Goal: Ask a question: Seek information or help from site administrators or community

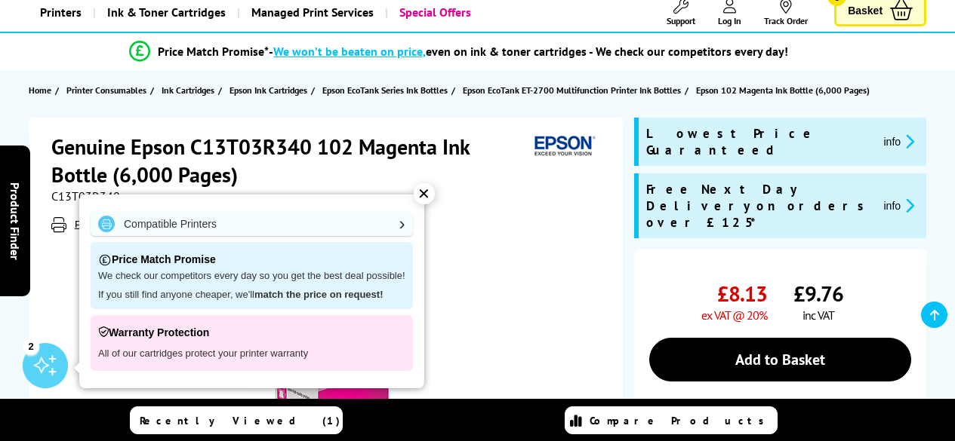
scroll to position [98, 0]
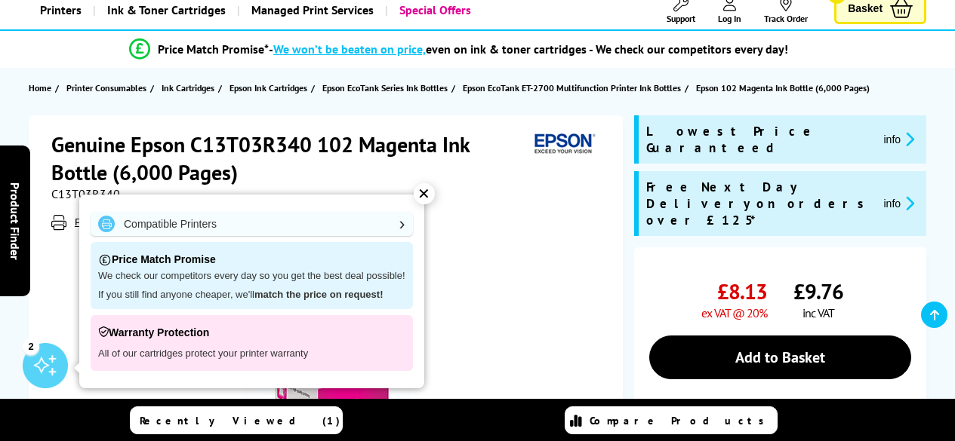
click at [427, 190] on div "✕" at bounding box center [424, 193] width 21 height 21
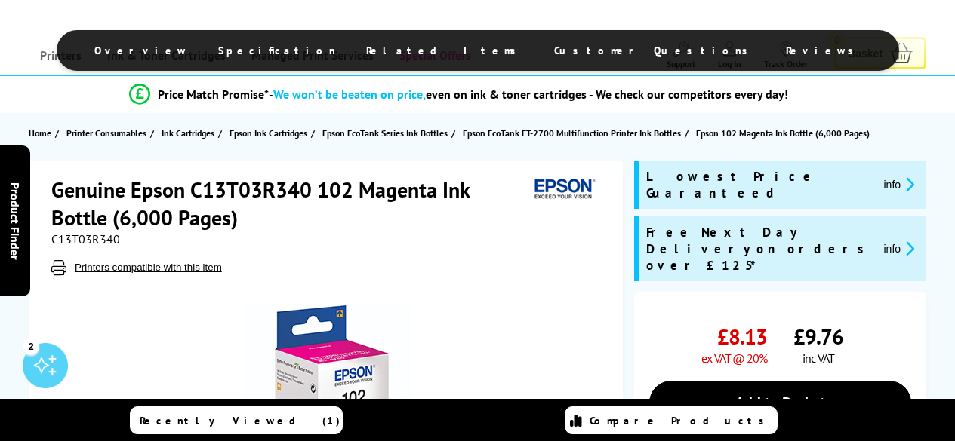
scroll to position [0, 0]
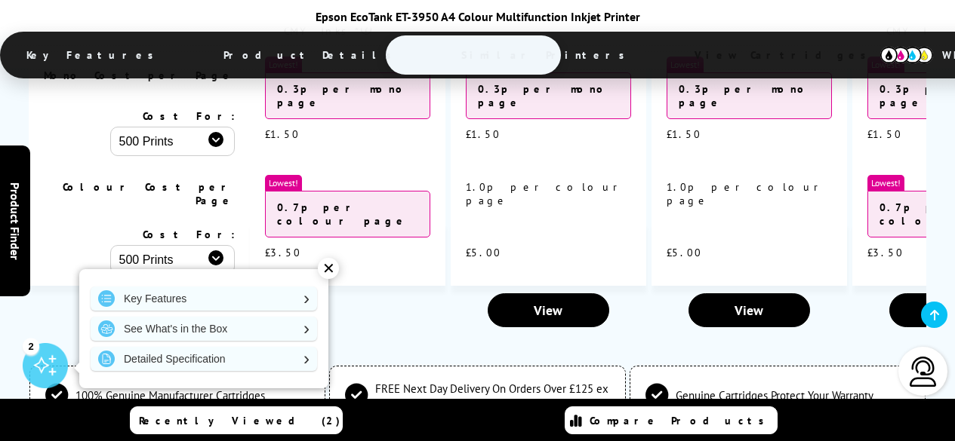
click at [328, 270] on div "✕" at bounding box center [328, 268] width 21 height 21
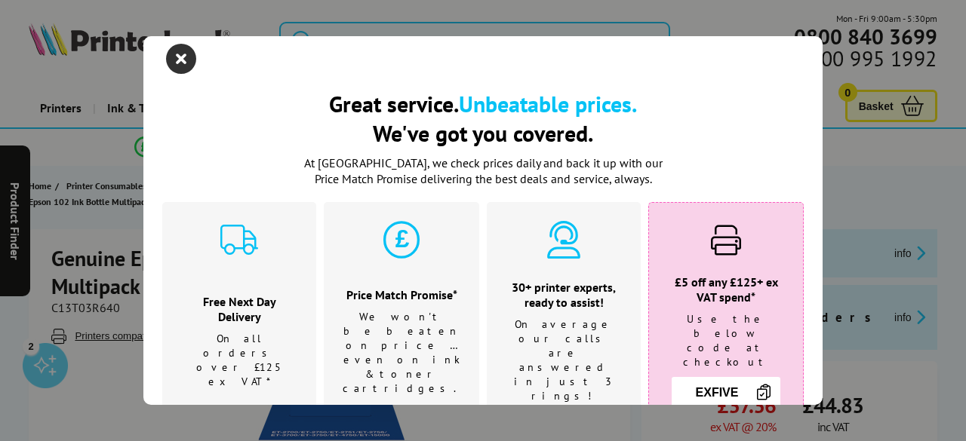
click at [178, 63] on icon "close modal" at bounding box center [181, 59] width 30 height 30
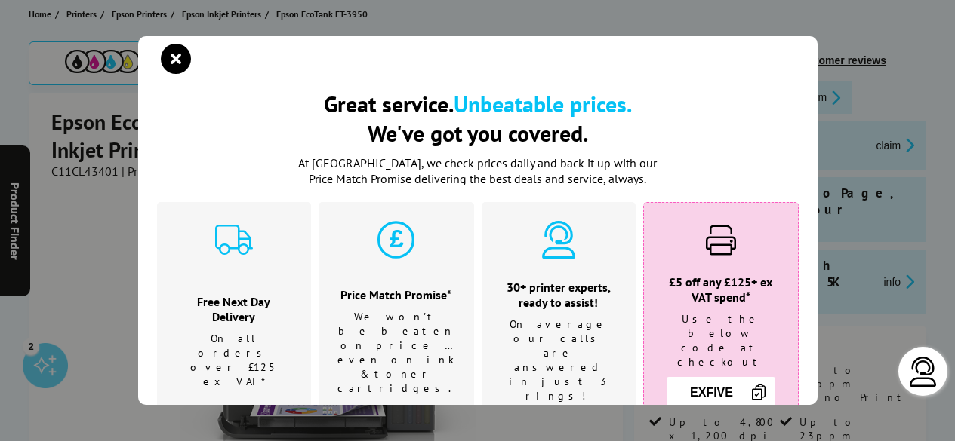
scroll to position [176, 0]
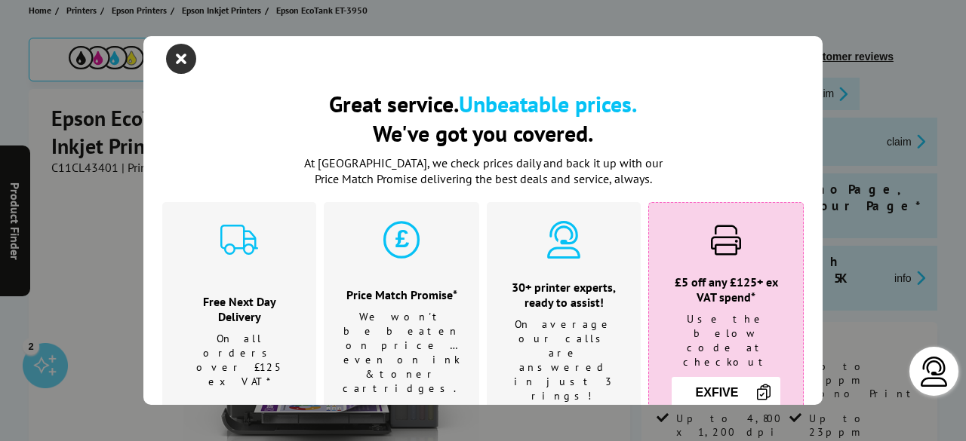
click at [183, 60] on icon "close modal" at bounding box center [181, 59] width 30 height 30
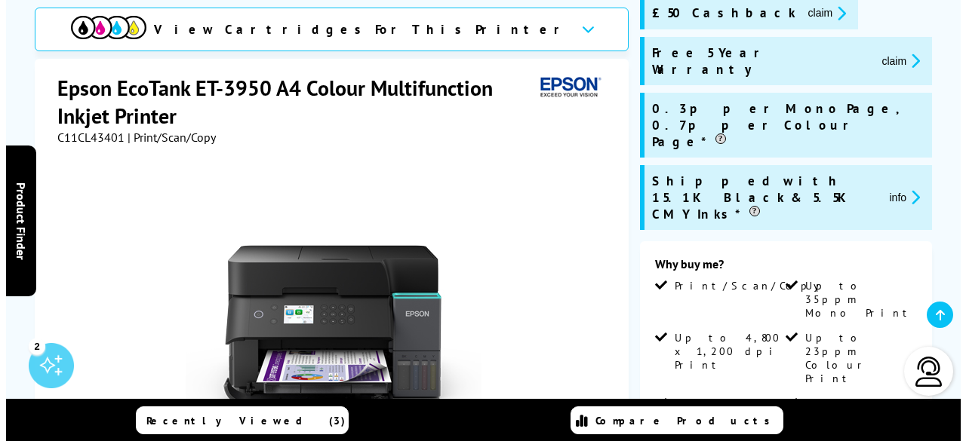
scroll to position [257, 0]
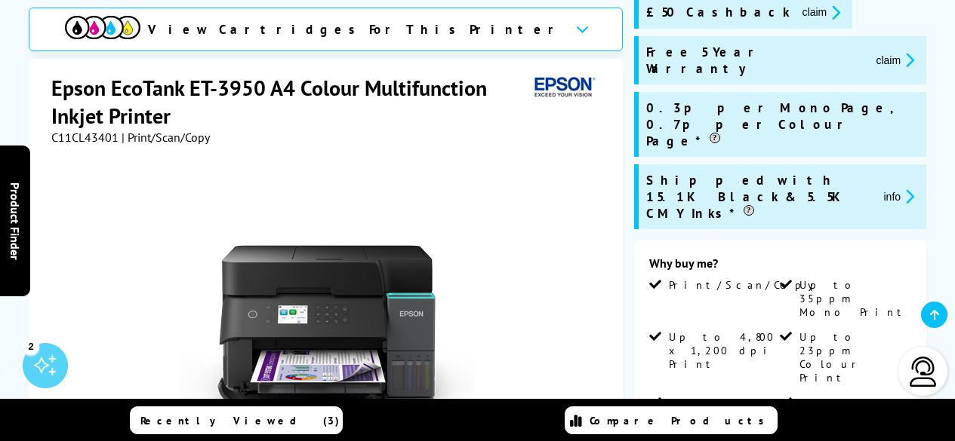
click at [891, 188] on button "info" at bounding box center [898, 196] width 40 height 17
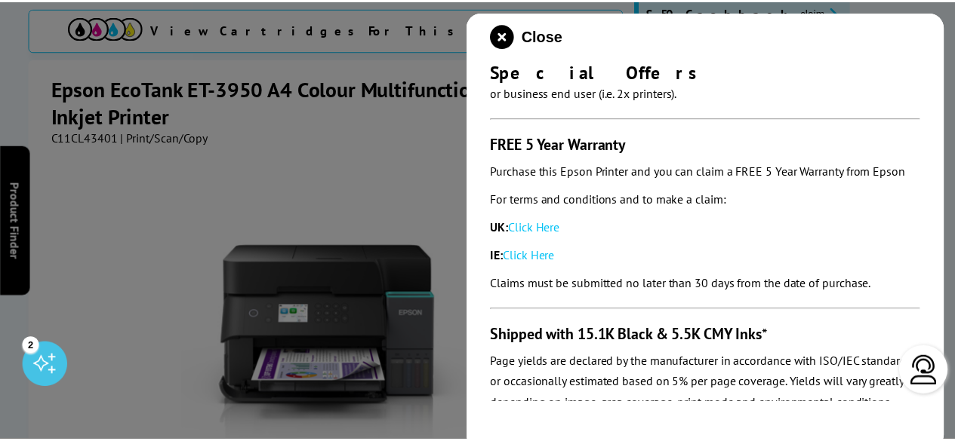
scroll to position [229, 0]
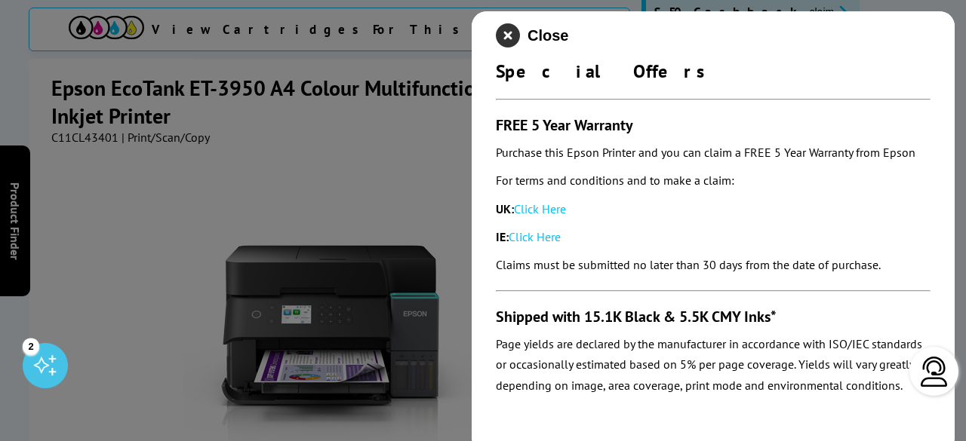
click at [511, 43] on icon "close modal" at bounding box center [508, 35] width 24 height 24
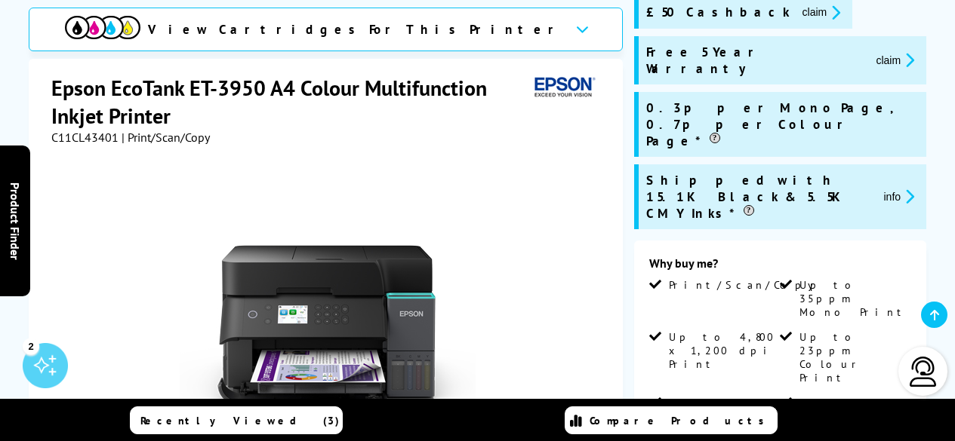
click at [919, 377] on img at bounding box center [923, 372] width 30 height 30
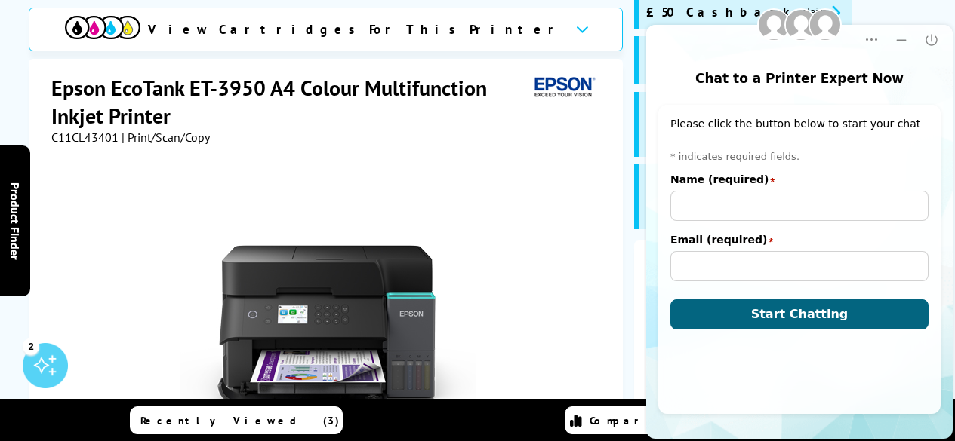
scroll to position [0, 0]
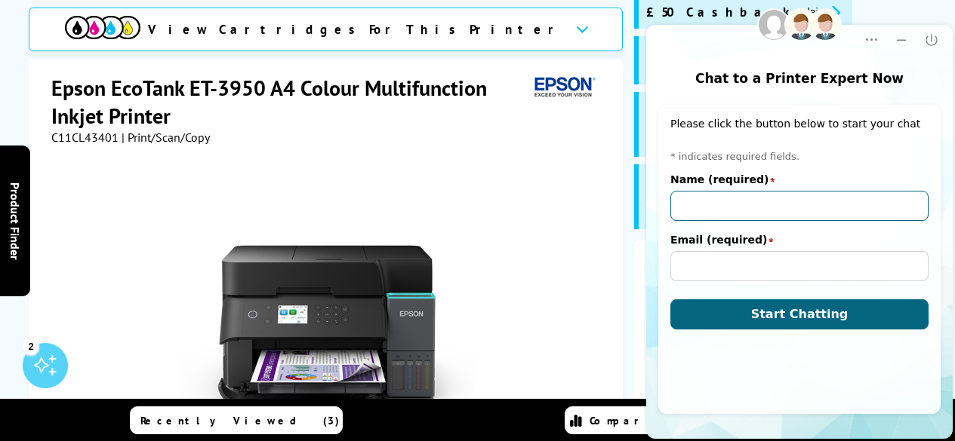
click at [687, 206] on input "Name (required)" at bounding box center [799, 206] width 258 height 30
type input "Carolyn Harker"
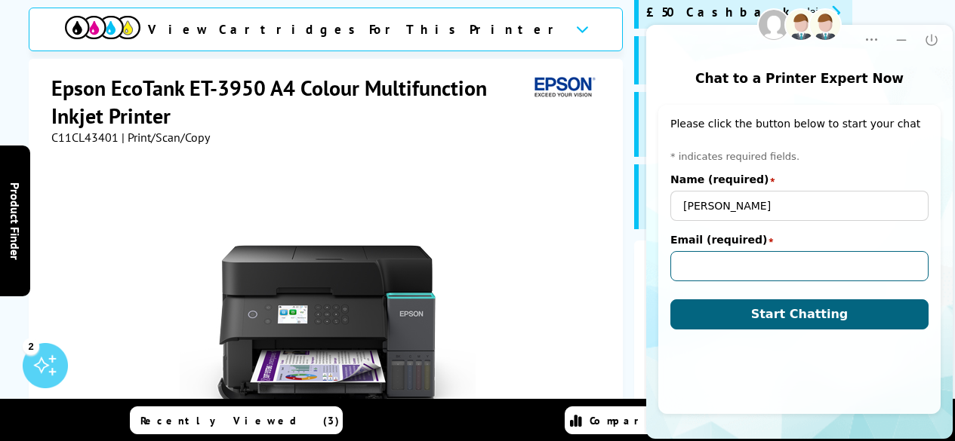
click at [694, 262] on input "Email (required)" at bounding box center [799, 266] width 258 height 30
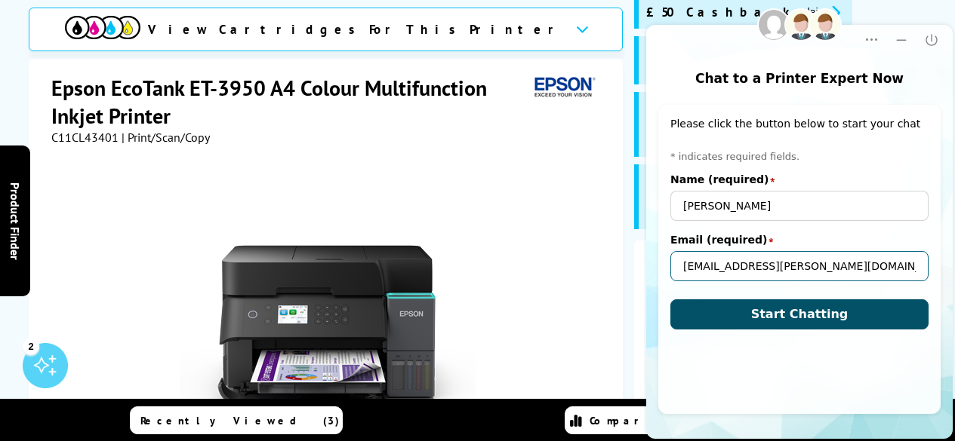
type input "candc.harker@googlemail.com"
click at [713, 310] on button "Start Chatting" at bounding box center [799, 315] width 258 height 30
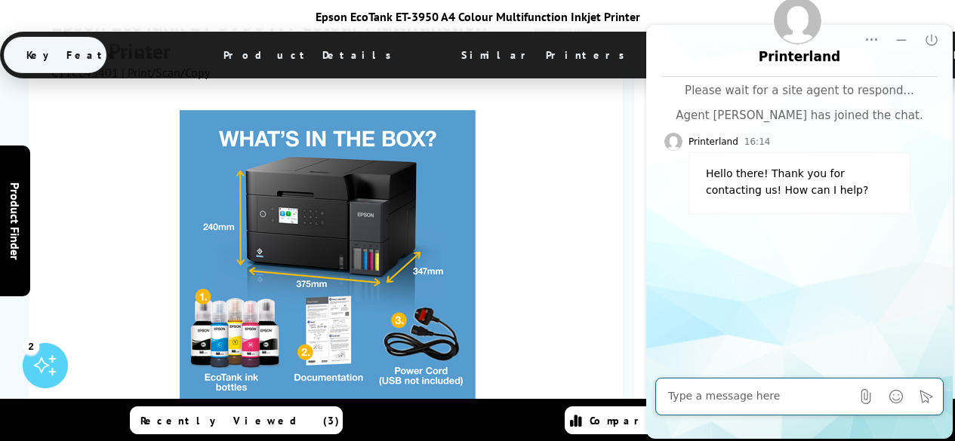
scroll to position [534, 0]
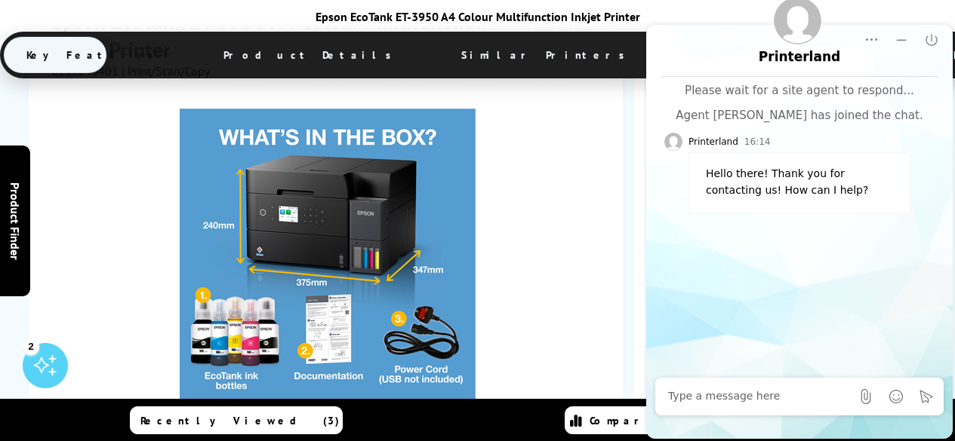
click at [681, 404] on textarea "Message input field. Type your text here and use the Send button to send." at bounding box center [759, 396] width 183 height 15
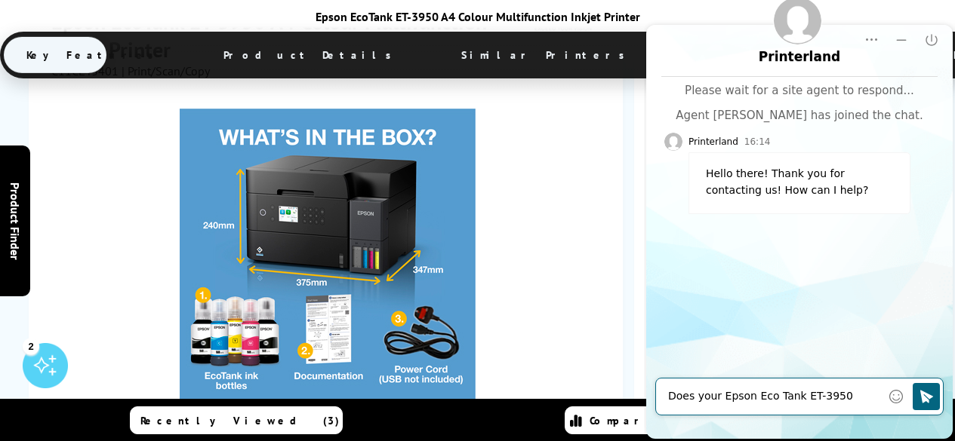
type textarea "Does your Epson Eco Tank ET-3950 Printer"
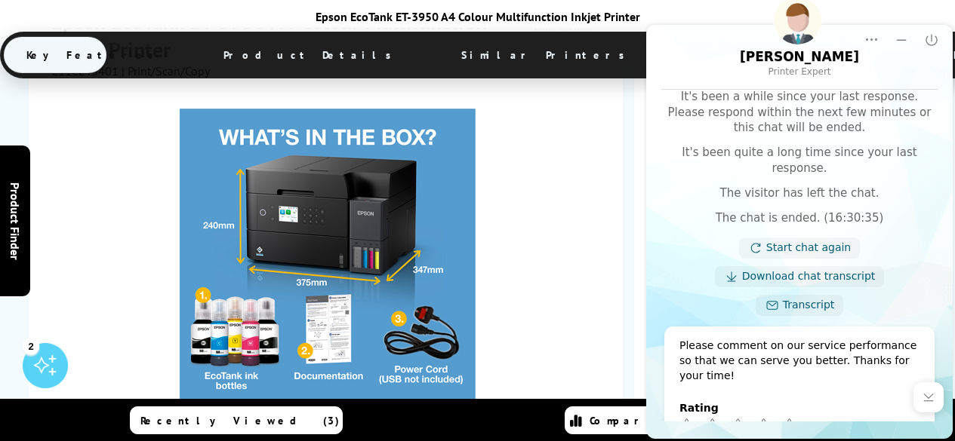
scroll to position [272, 0]
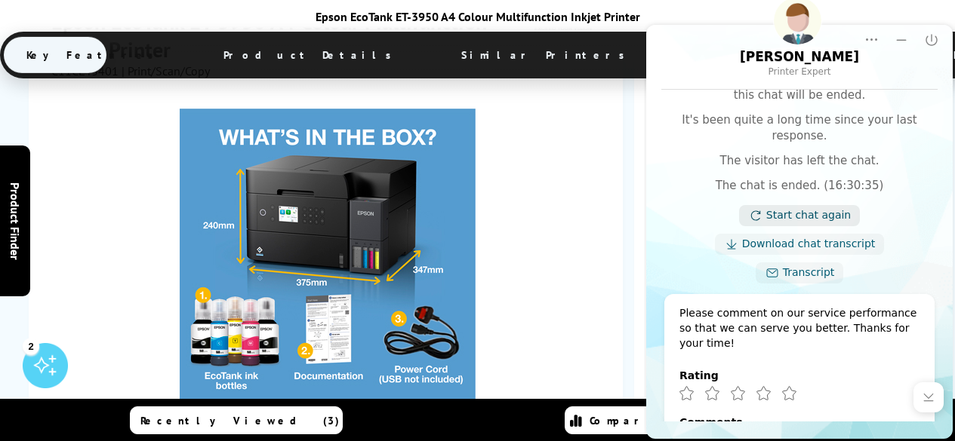
click at [823, 208] on link "Start chat again" at bounding box center [808, 215] width 85 height 15
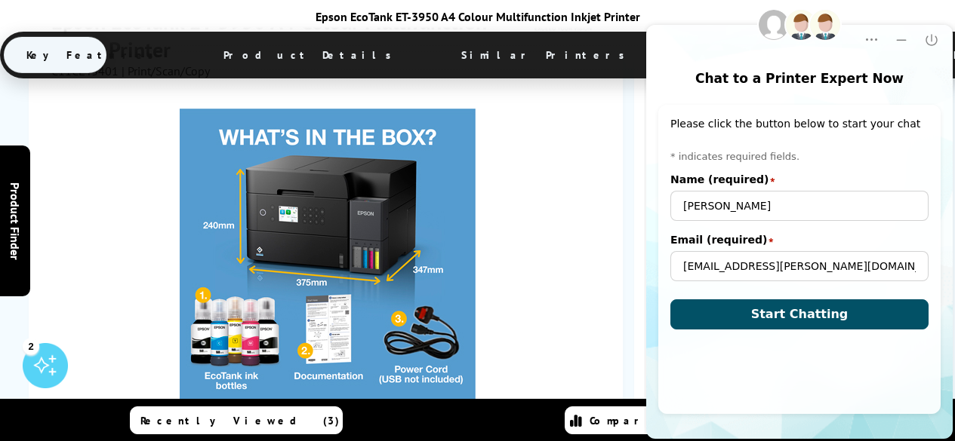
click at [707, 317] on button "Start Chatting" at bounding box center [799, 315] width 258 height 30
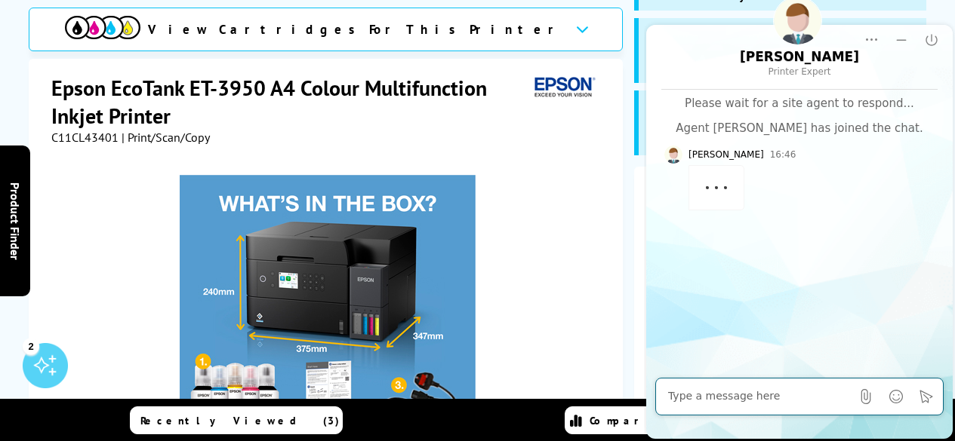
scroll to position [331, 0]
type textarea "H"
type textarea "Does ET-3950 include 3 years of free ink"
click at [926, 398] on icon "Click to send" at bounding box center [925, 396] width 15 height 15
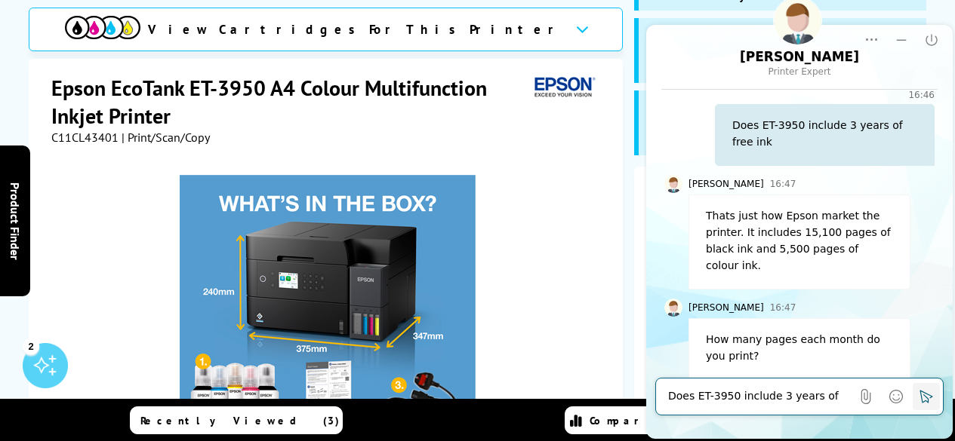
scroll to position [150, 0]
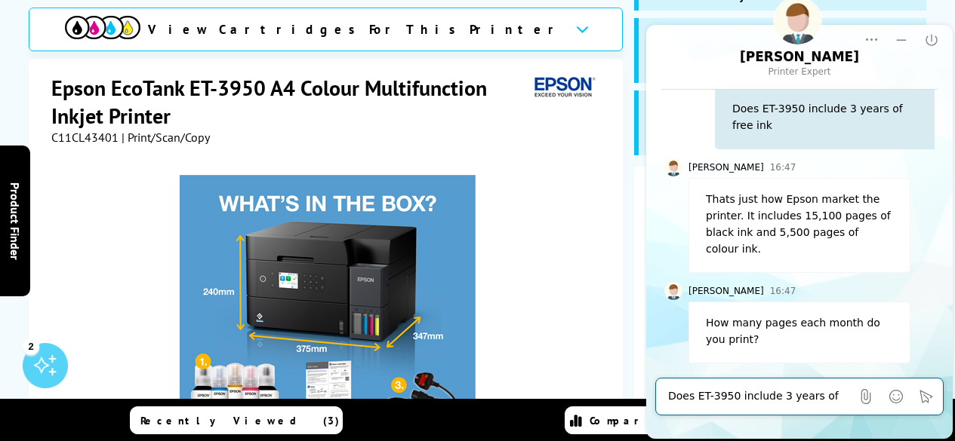
click at [416, 24] on span "View Cartridges For This Printer" at bounding box center [355, 29] width 415 height 17
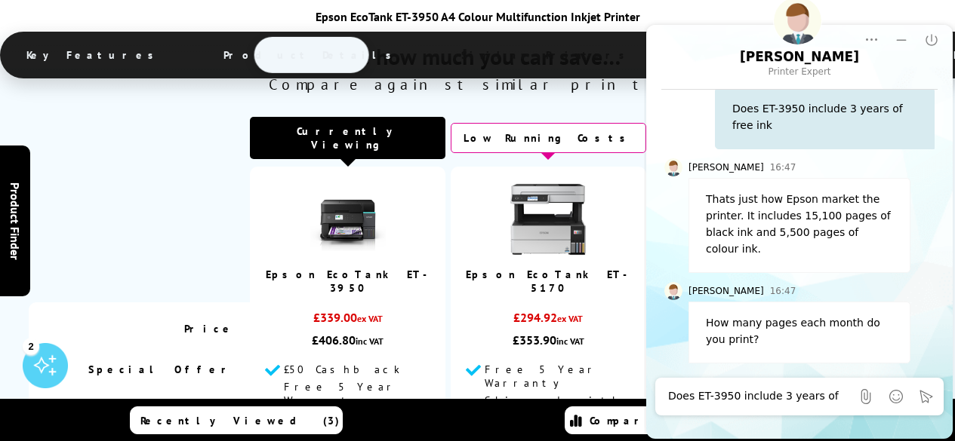
scroll to position [4532, 0]
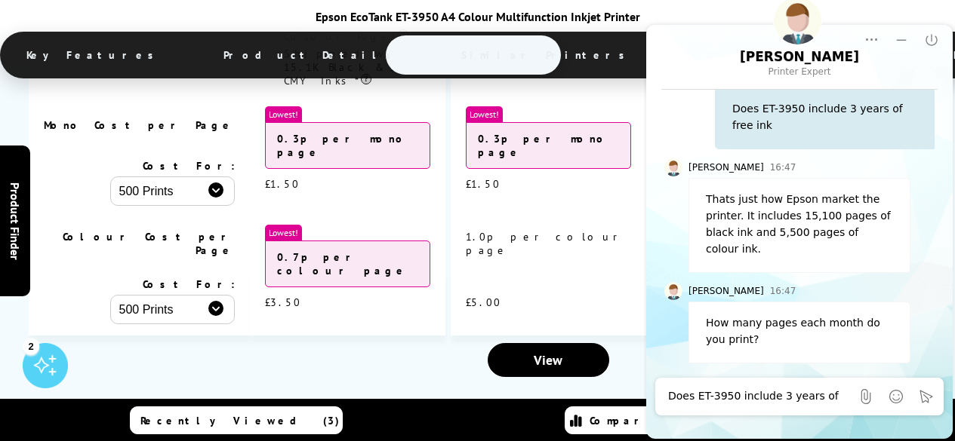
click at [678, 393] on textarea "Does ET-3950 include 3 years of free ink" at bounding box center [759, 396] width 183 height 15
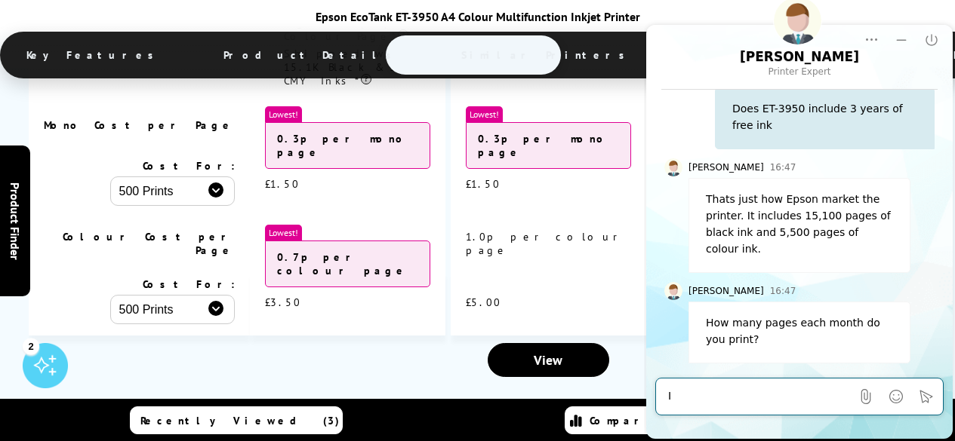
click at [678, 393] on textarea "I" at bounding box center [759, 396] width 183 height 15
type textarea "Is it your 102 Ink Multipack CMY it includes"
click at [922, 392] on icon "Click to send" at bounding box center [926, 396] width 13 height 13
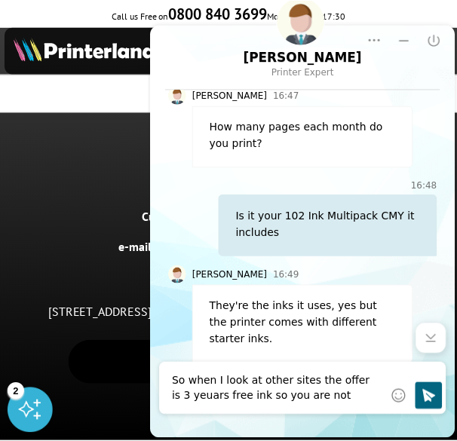
scroll to position [4086, 0]
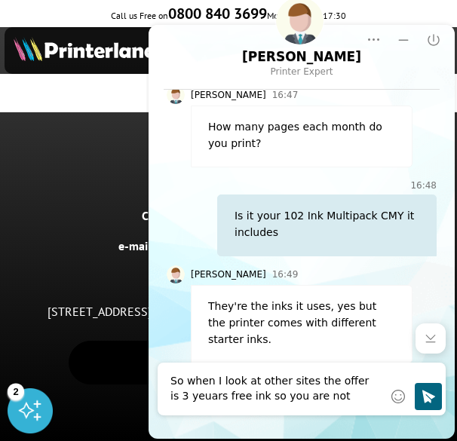
click at [343, 395] on textarea "So when I look at other sites the offer is 3 yeuars free ink so you are not say…" at bounding box center [277, 389] width 213 height 30
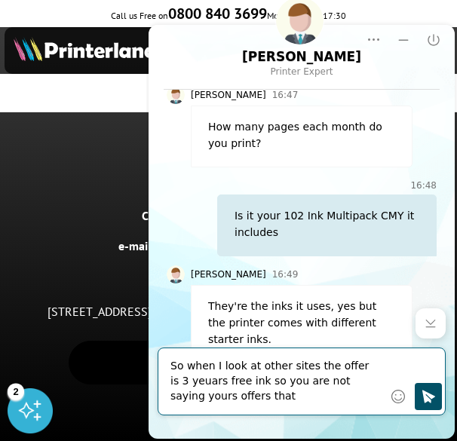
type textarea "So when I look at other sites the offer is 3 yeuars free ink so you are not say…"
click at [428, 401] on icon "Click to send" at bounding box center [429, 396] width 13 height 13
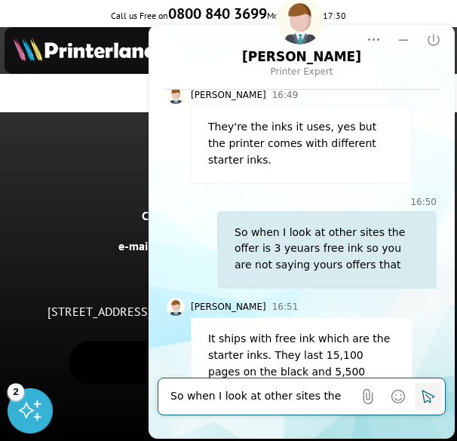
scroll to position [576, 0]
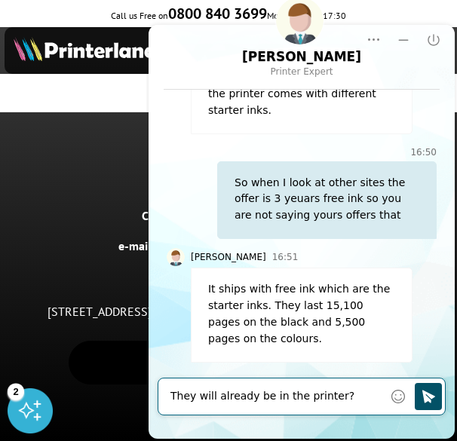
type textarea "They will already be in the printer?"
click at [420, 395] on button "Click to send" at bounding box center [428, 396] width 27 height 27
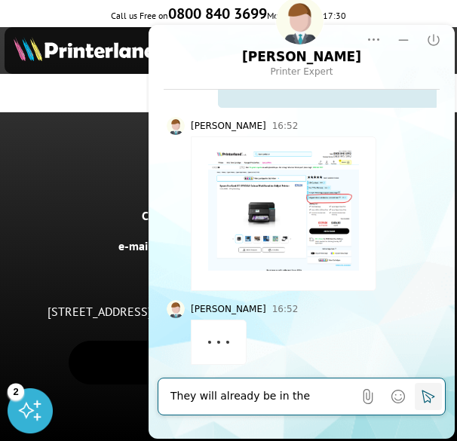
scroll to position [905, 0]
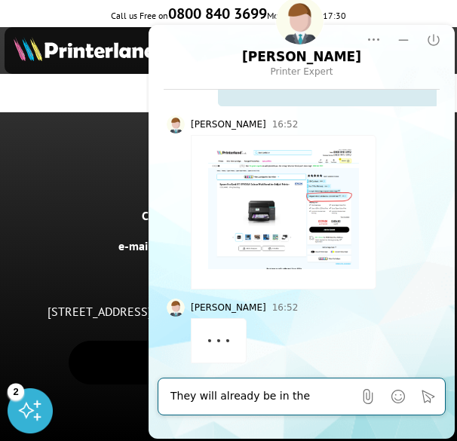
click at [309, 202] on img at bounding box center [283, 209] width 151 height 121
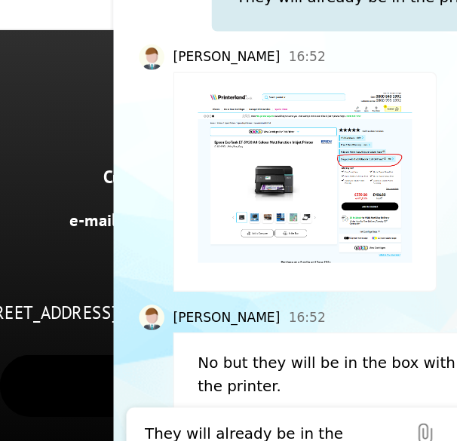
scroll to position [903, 0]
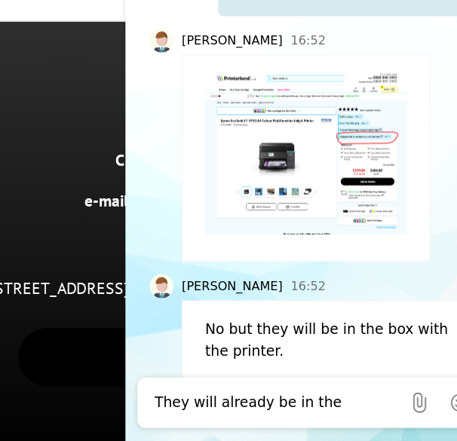
click at [155, 268] on textarea "They will already be in the printer?" at bounding box center [237, 267] width 183 height 15
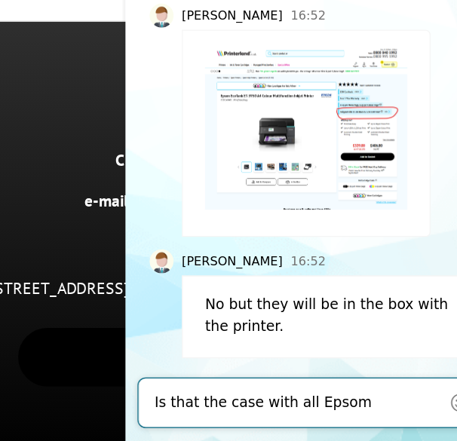
type textarea "Is that the case with all Epsom printers?"
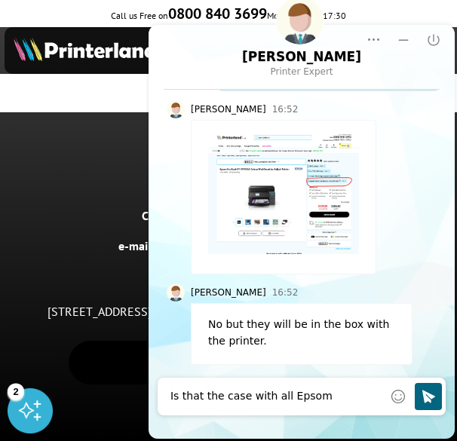
scroll to position [4097, 0]
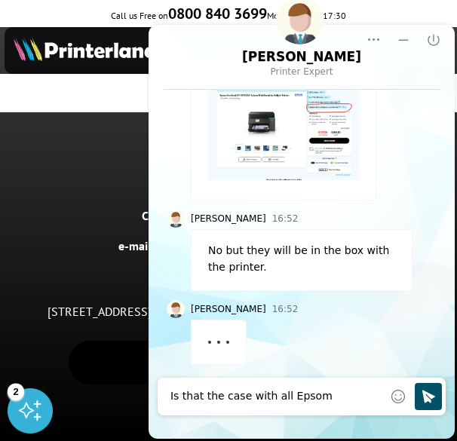
click at [428, 397] on icon "Click to send" at bounding box center [428, 396] width 15 height 15
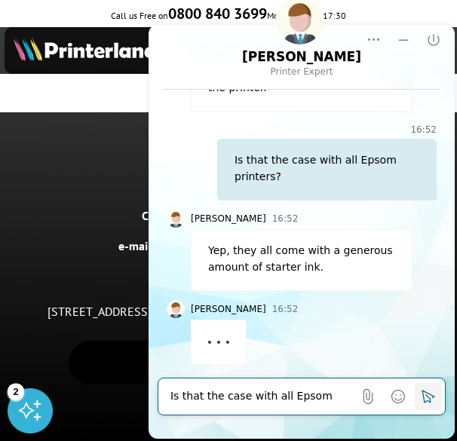
scroll to position [1175, 0]
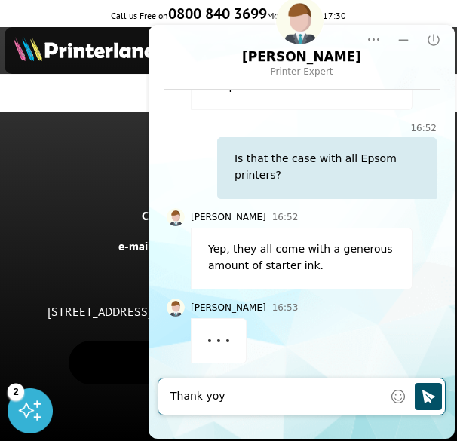
type textarea "Thank yoy"
click at [427, 397] on icon "Click to send" at bounding box center [429, 396] width 13 height 13
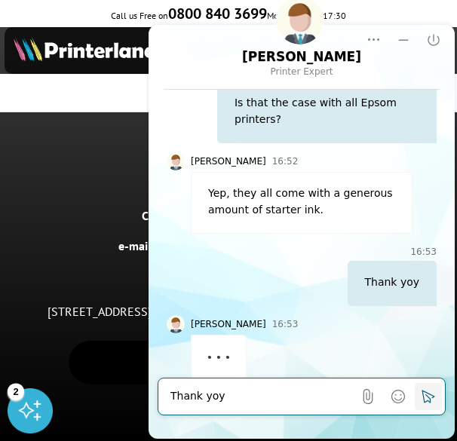
scroll to position [1247, 0]
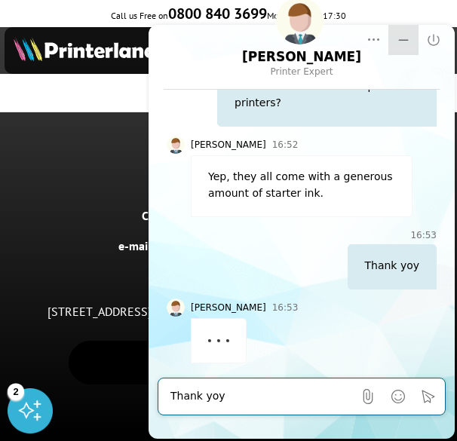
click at [403, 40] on icon "Minimize" at bounding box center [404, 40] width 10 height 2
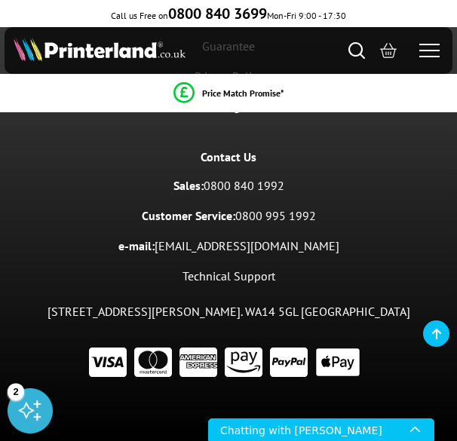
scroll to position [4067, 0]
